Goal: Task Accomplishment & Management: Manage account settings

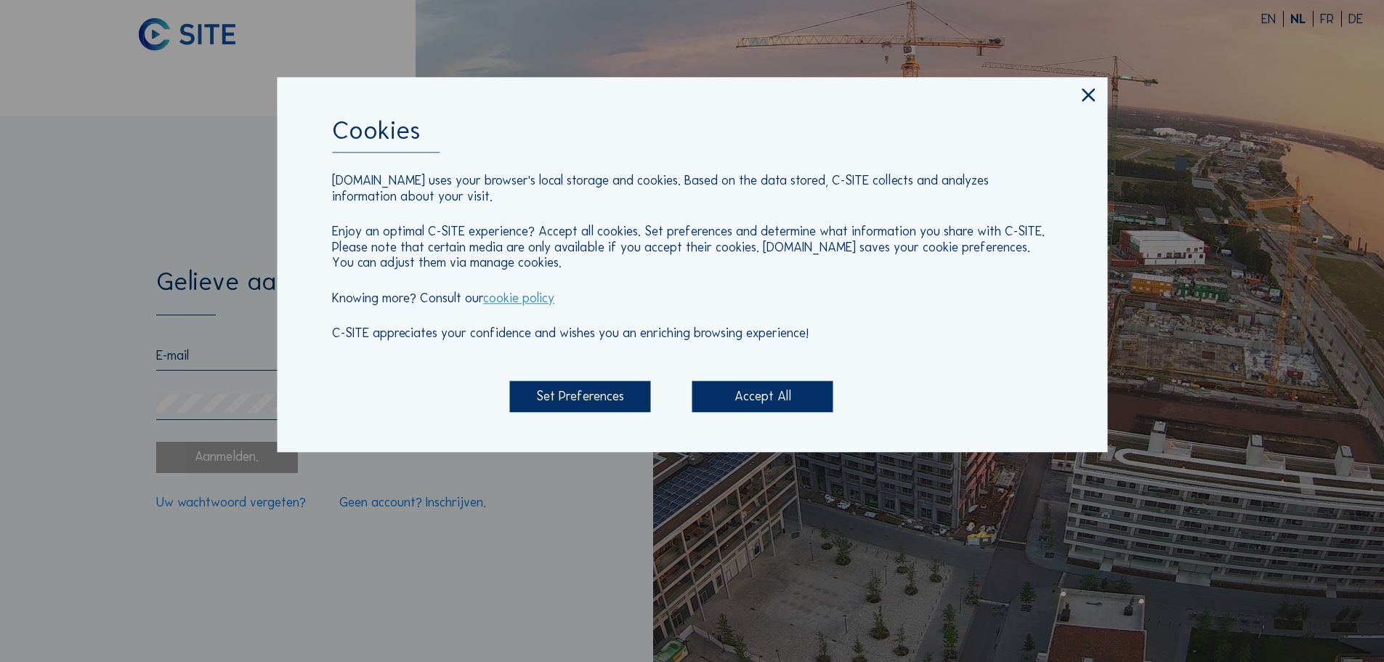
click at [735, 391] on div "Accept All" at bounding box center [762, 396] width 141 height 31
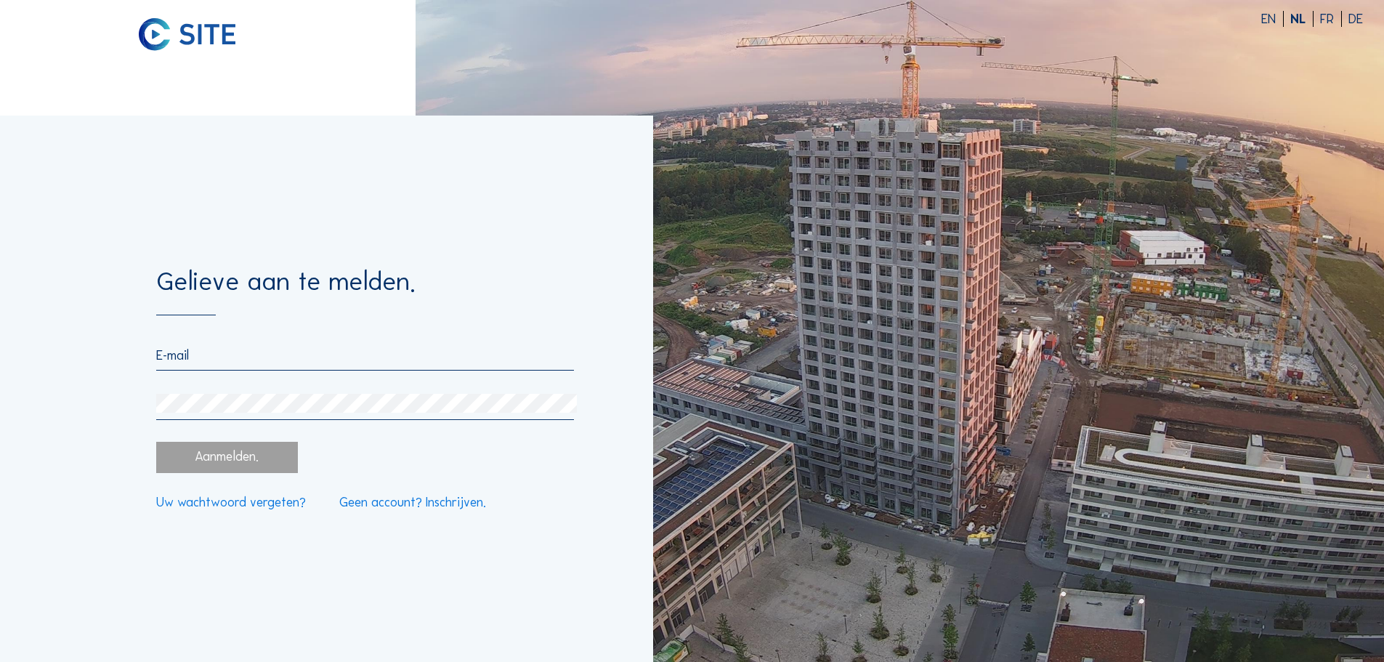
click at [197, 352] on input "email" at bounding box center [364, 355] width 417 height 16
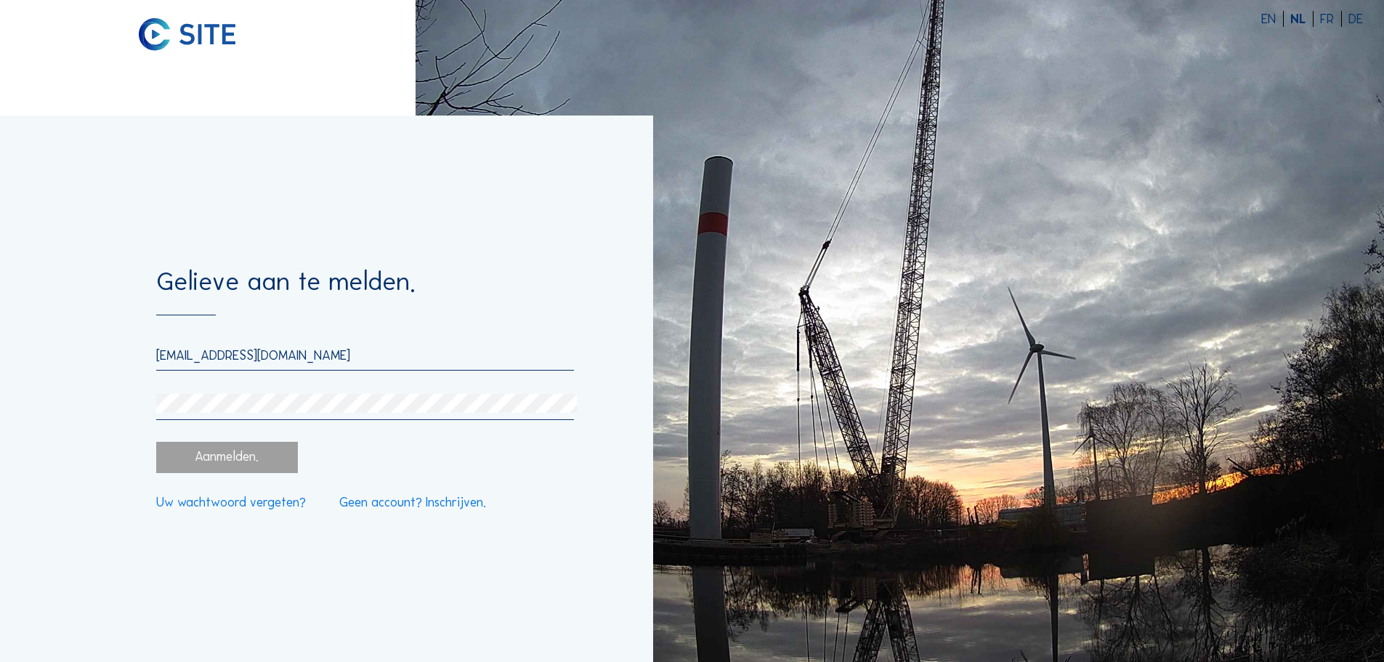
click at [240, 465] on div "Aanmelden." at bounding box center [226, 457] width 141 height 31
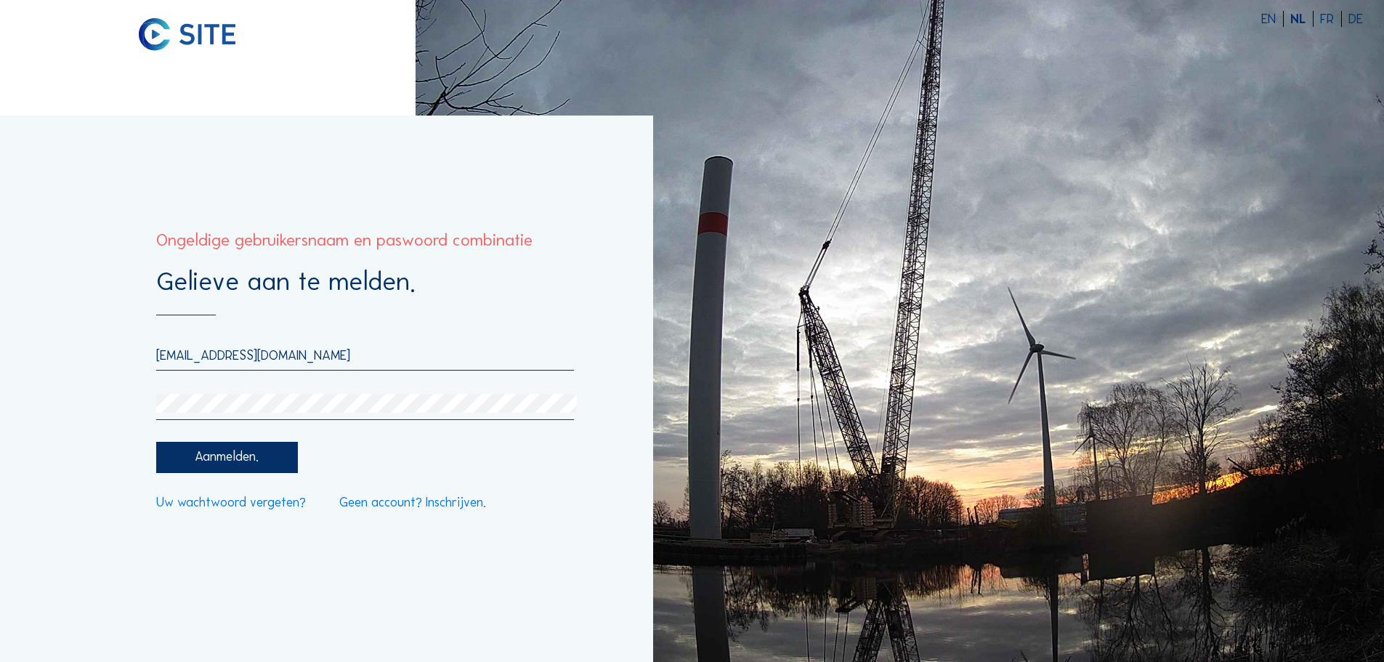
drag, startPoint x: 318, startPoint y: 351, endPoint x: 137, endPoint y: 352, distance: 180.8
click at [137, 352] on div "Gelieve aan te melden. [EMAIL_ADDRESS][DOMAIN_NAME] Aanmelden. Uw wachtwoord ve…" at bounding box center [326, 388] width 653 height 546
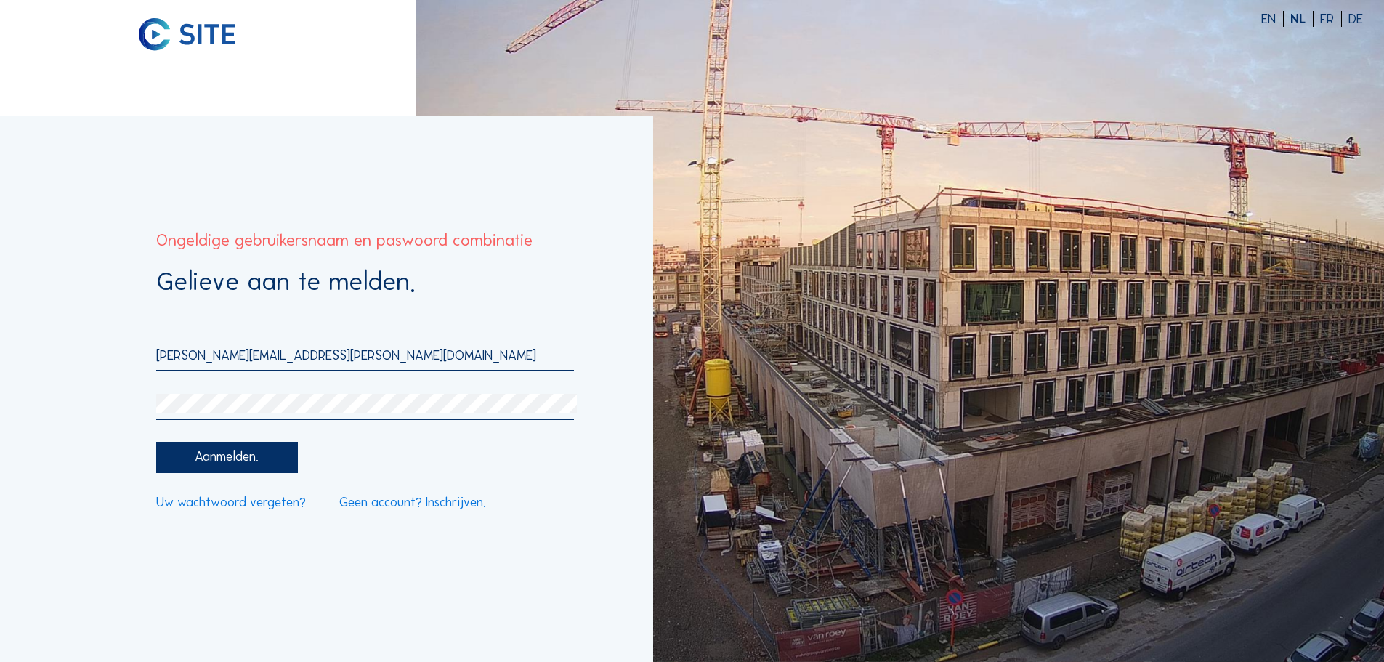
drag, startPoint x: 353, startPoint y: 361, endPoint x: 100, endPoint y: 364, distance: 252.8
click at [102, 367] on div "Gelieve aan te melden. [PERSON_NAME][EMAIL_ADDRESS][PERSON_NAME][DOMAIN_NAME] A…" at bounding box center [326, 388] width 653 height 546
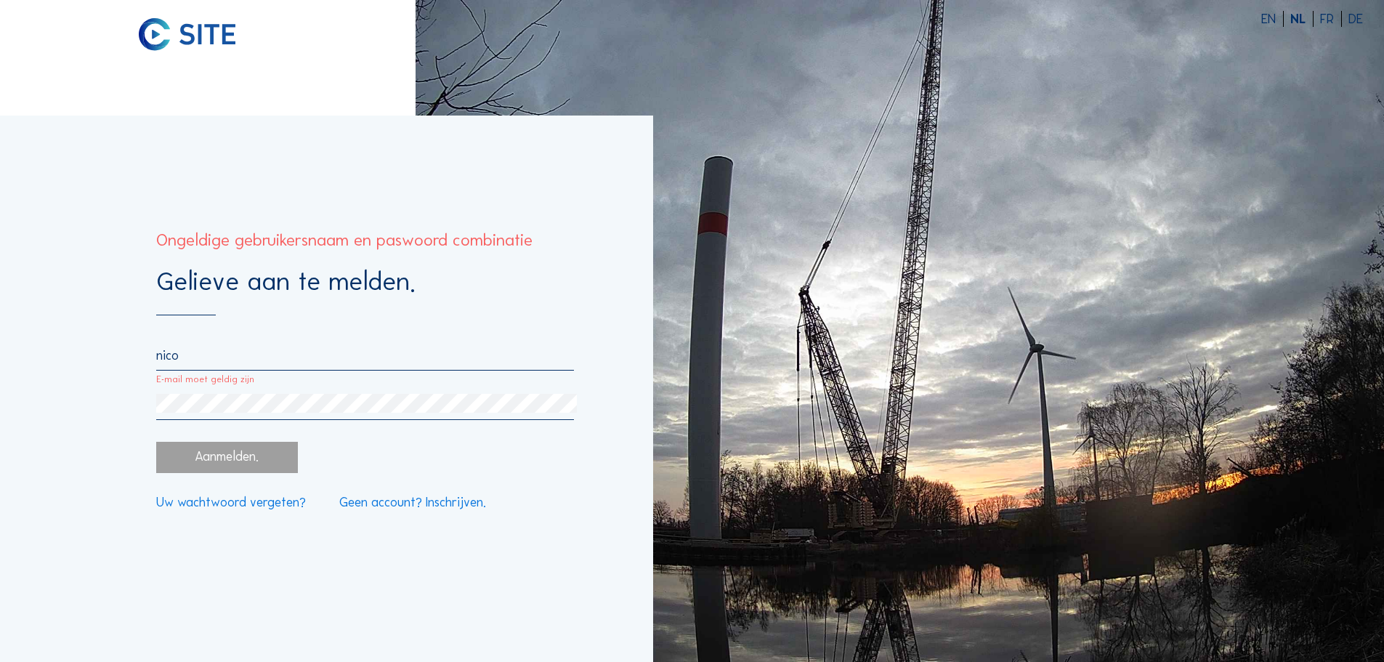
drag, startPoint x: 323, startPoint y: 365, endPoint x: 322, endPoint y: 357, distance: 8.0
click at [323, 365] on div "nico" at bounding box center [364, 358] width 417 height 23
click at [322, 357] on input "nico" at bounding box center [364, 355] width 417 height 16
paste input "[EMAIL_ADDRESS][PERSON_NAME][DOMAIN_NAME]"
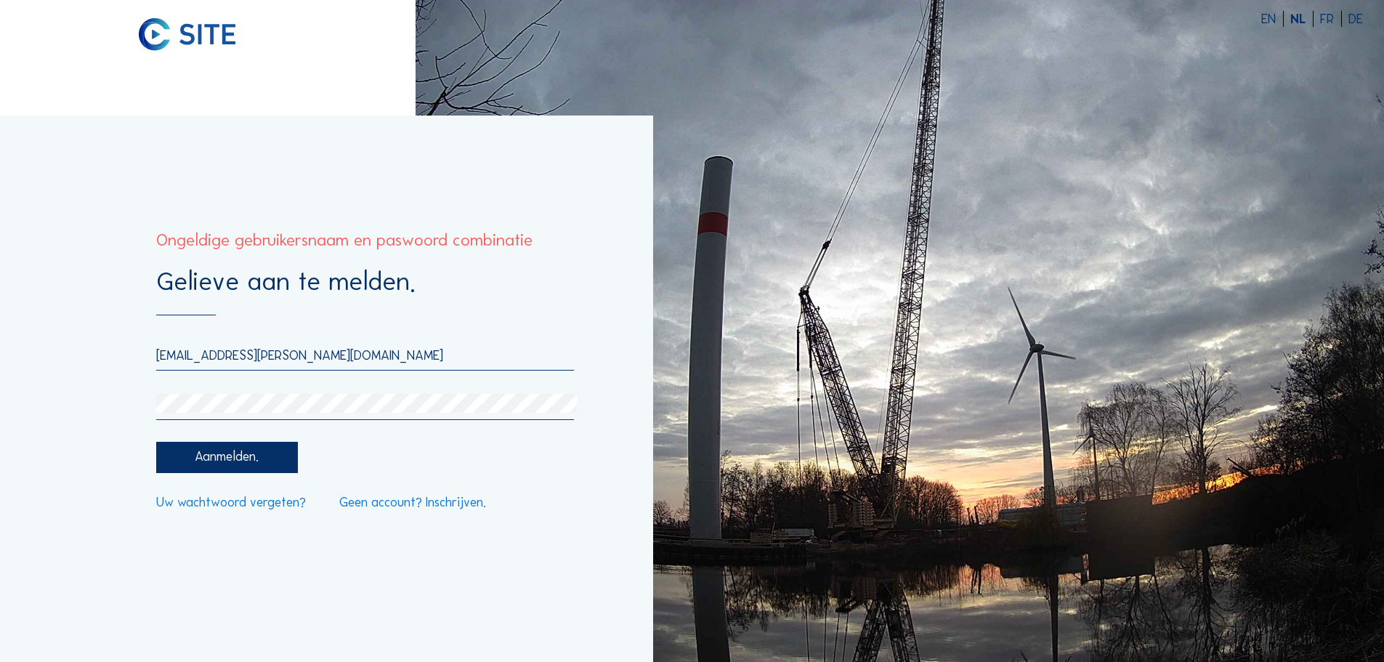
type input "[EMAIL_ADDRESS][PERSON_NAME][DOMAIN_NAME]"
click at [274, 456] on div "Aanmelden." at bounding box center [226, 457] width 141 height 31
